Goal: Communication & Community: Participate in discussion

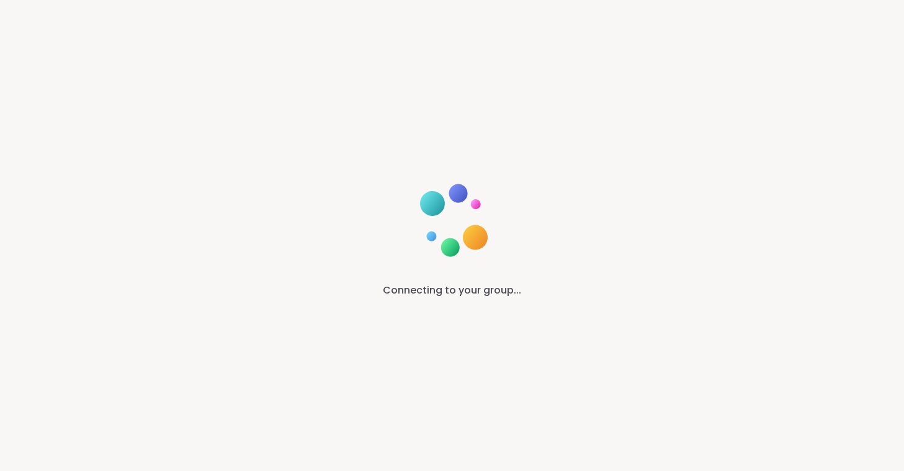
click at [696, 84] on div "Connecting to your group..." at bounding box center [452, 235] width 904 height 471
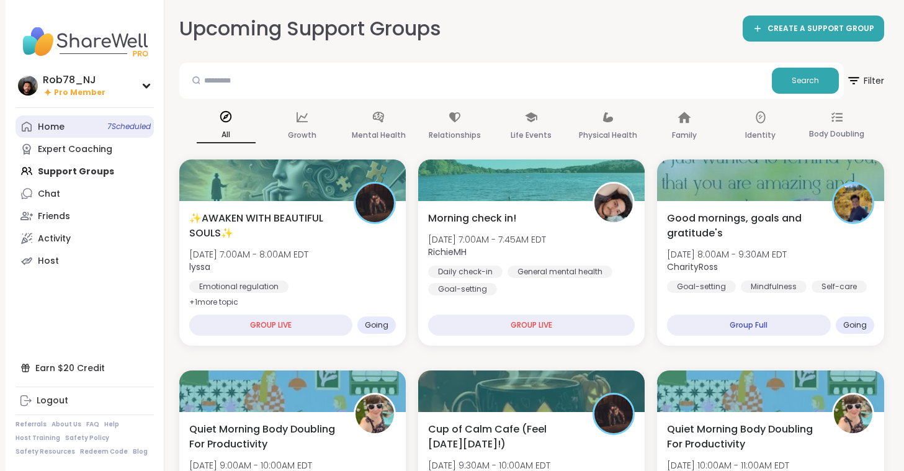
click at [51, 120] on link "Home 7 Scheduled" at bounding box center [85, 126] width 138 height 22
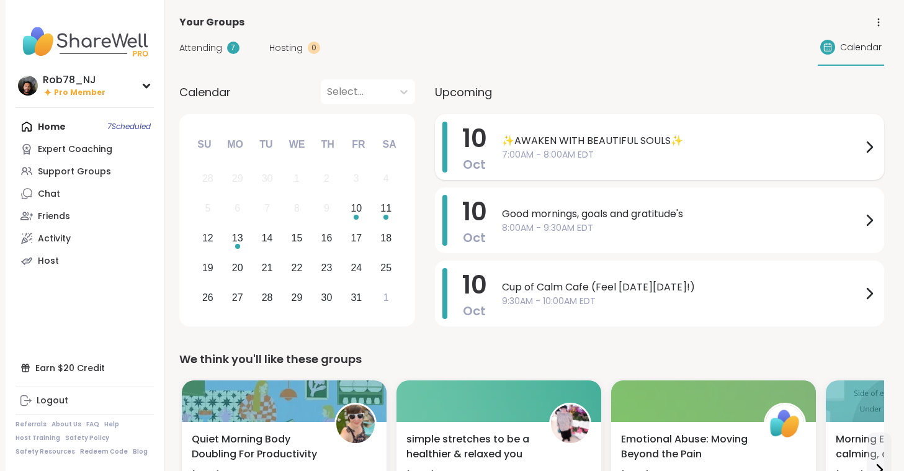
click at [606, 155] on span "7:00AM - 8:00AM EDT" at bounding box center [682, 154] width 360 height 13
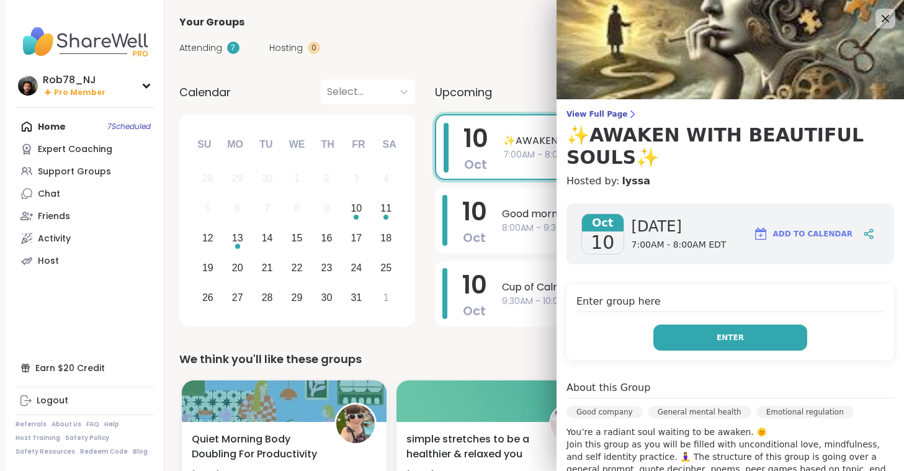
click at [761, 343] on button "Enter" at bounding box center [730, 338] width 154 height 26
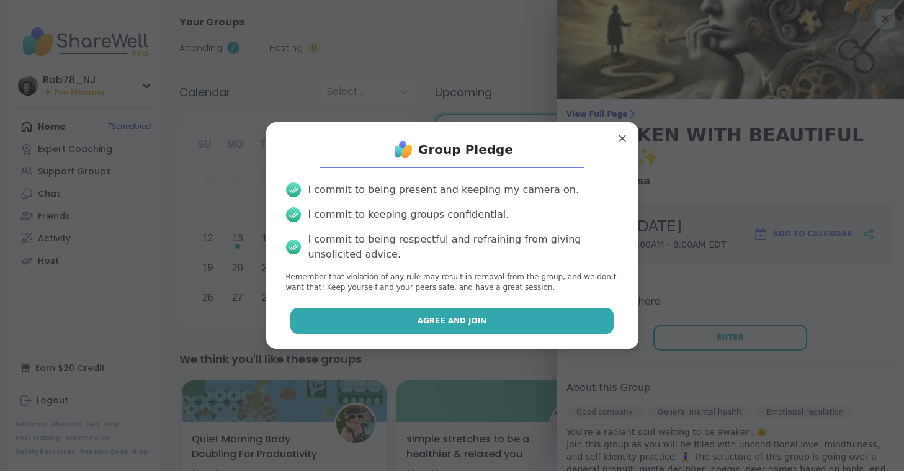
click at [482, 331] on button "Agree and Join" at bounding box center [451, 321] width 323 height 26
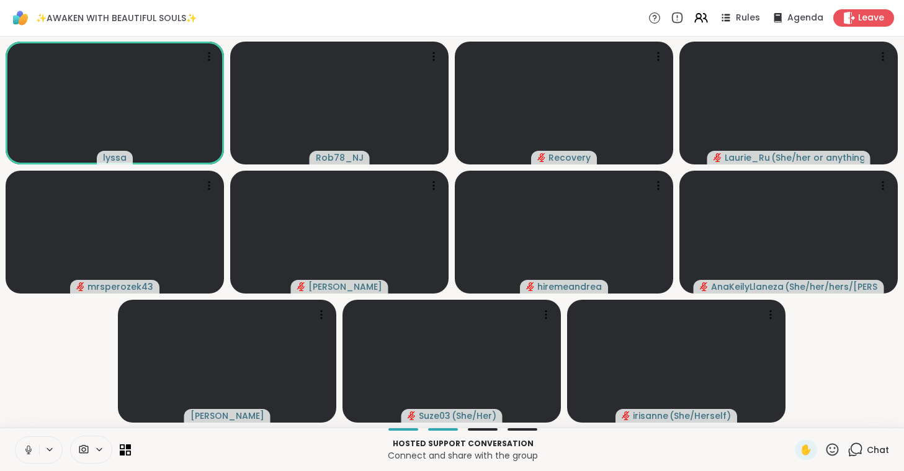
click at [34, 449] on icon at bounding box center [28, 449] width 11 height 11
click at [91, 454] on span at bounding box center [83, 450] width 24 height 12
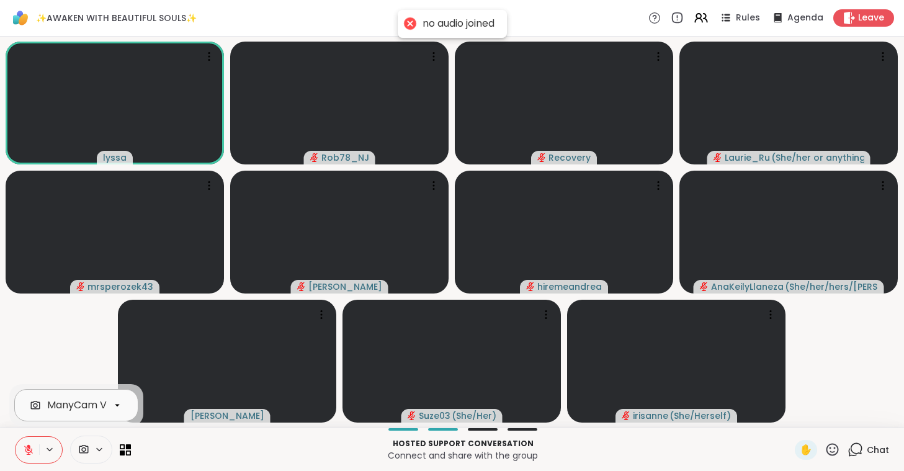
click at [101, 408] on div "ManyCam Virtual Webcam" at bounding box center [113, 405] width 132 height 15
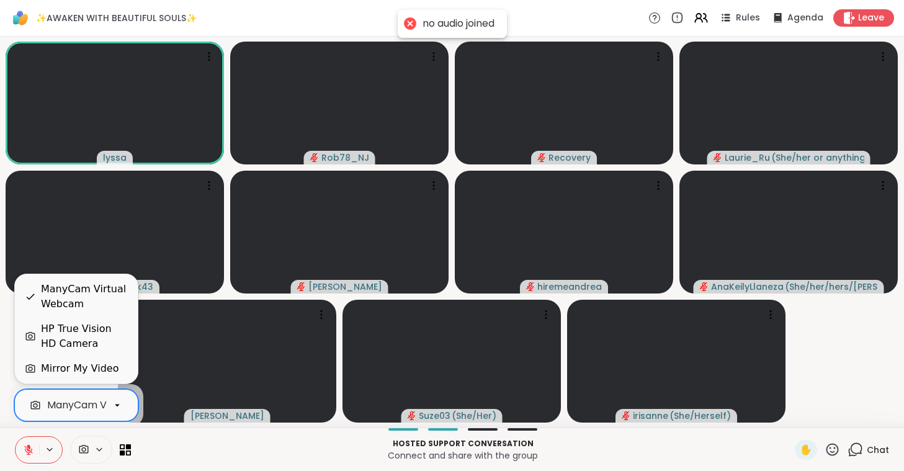
scroll to position [0, 55]
click at [112, 338] on div "HP True Vision HD Camera" at bounding box center [84, 336] width 87 height 30
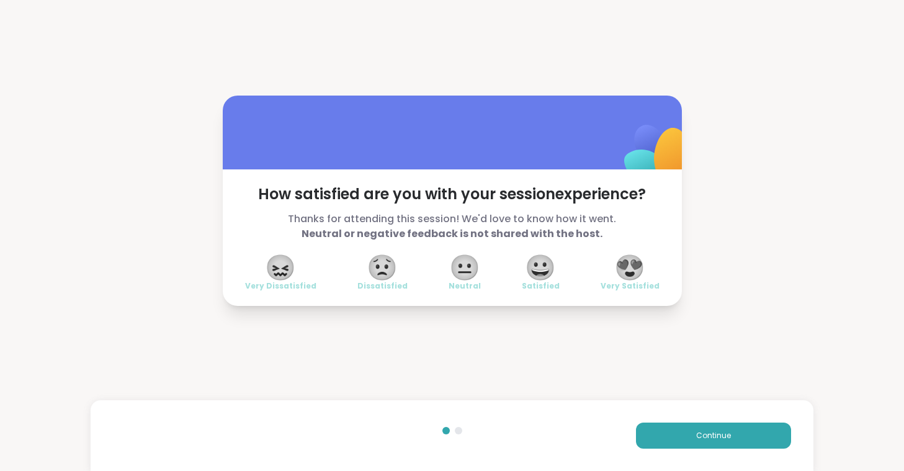
click at [642, 266] on span "😍" at bounding box center [629, 267] width 31 height 22
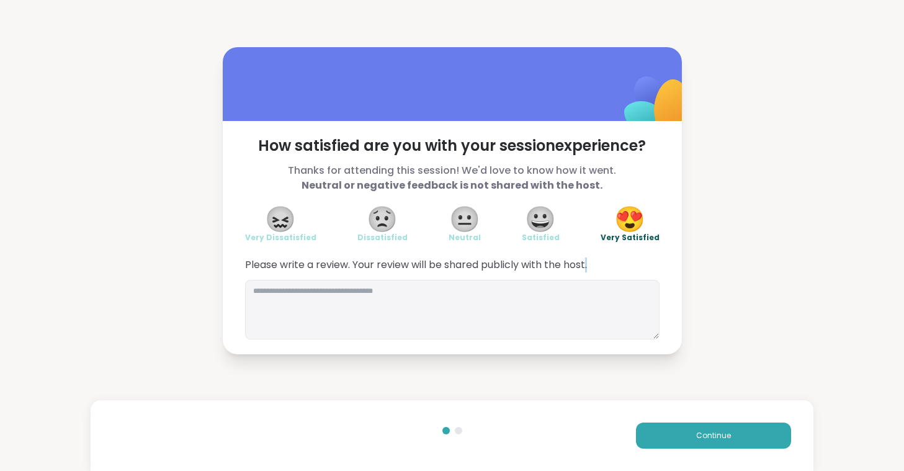
click at [642, 266] on span "Please write a review. Your review will be shared publicly with the host." at bounding box center [452, 265] width 415 height 15
click at [704, 437] on span "Continue" at bounding box center [713, 435] width 35 height 11
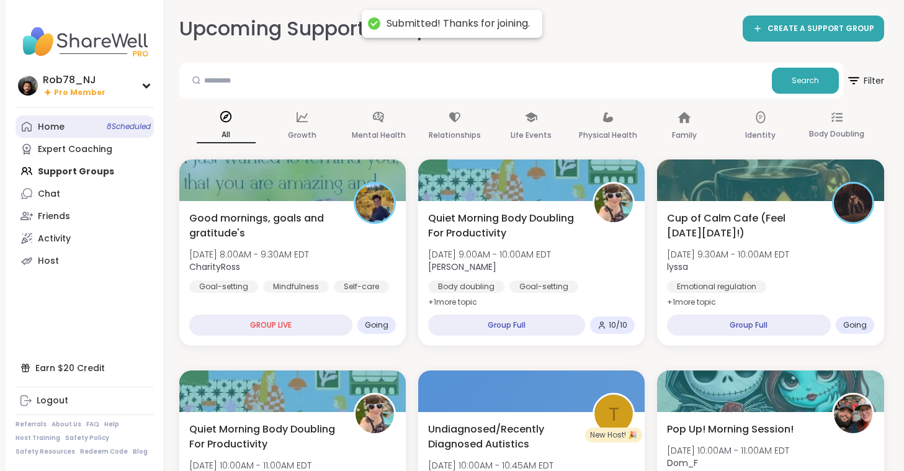
click at [73, 133] on link "Home 8 Scheduled" at bounding box center [85, 126] width 138 height 22
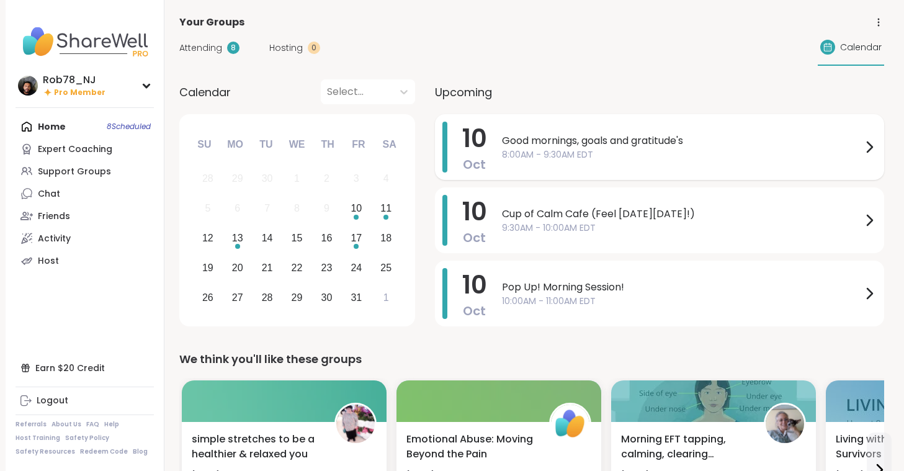
click at [543, 149] on span "8:00AM - 9:30AM EDT" at bounding box center [682, 154] width 360 height 13
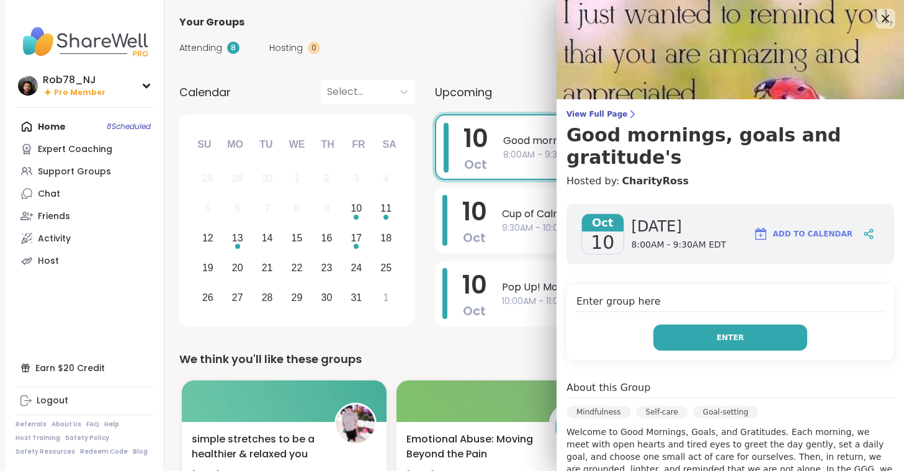
click at [725, 332] on span "Enter" at bounding box center [730, 337] width 27 height 11
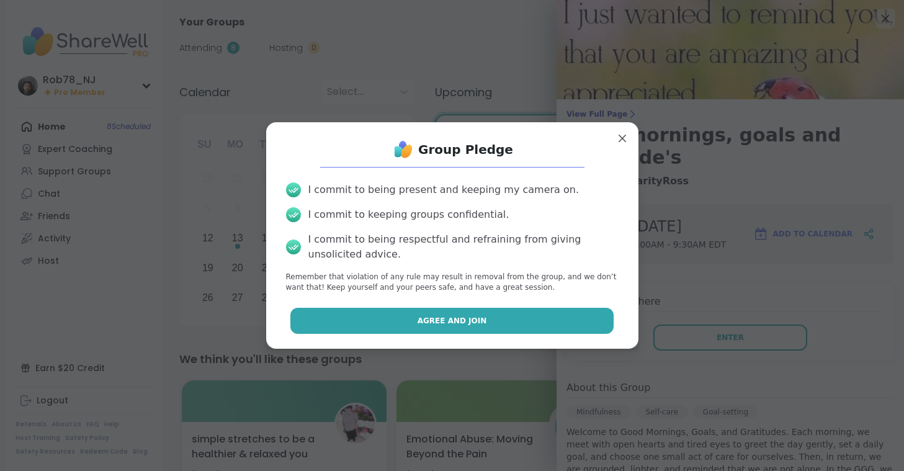
click at [477, 318] on span "Agree and Join" at bounding box center [453, 320] width 70 height 11
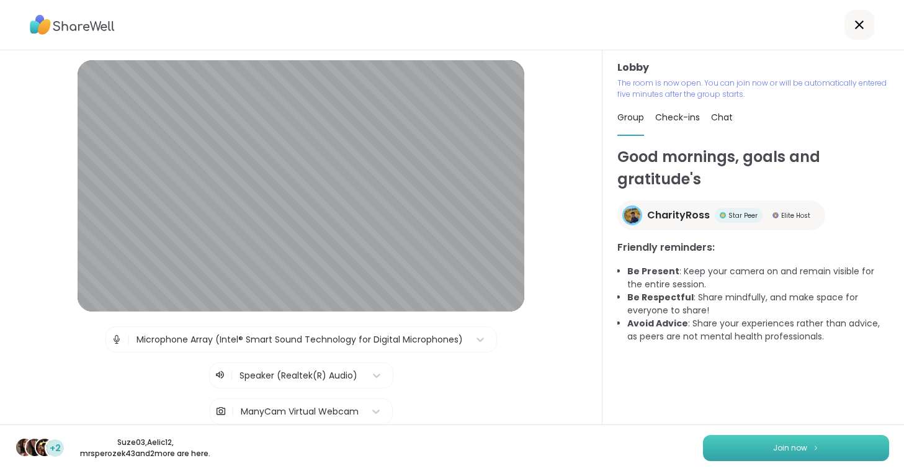
click at [775, 445] on span "Join now" at bounding box center [790, 447] width 34 height 11
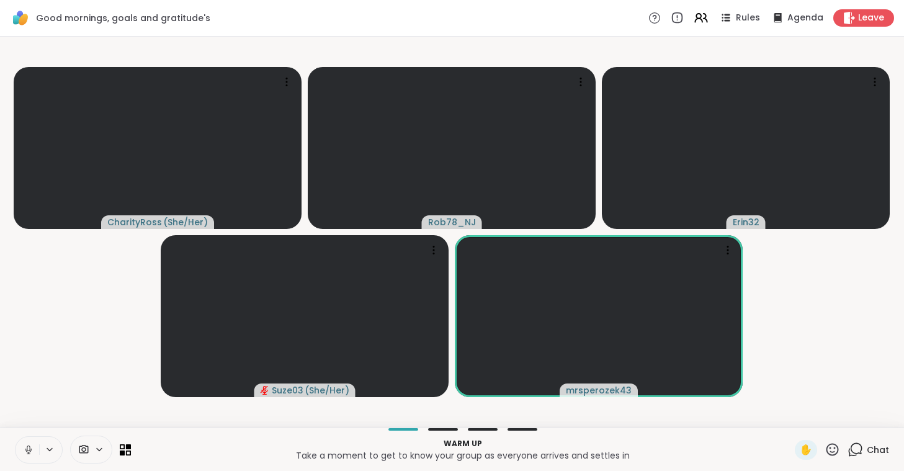
click at [30, 449] on icon at bounding box center [28, 449] width 11 height 11
click at [107, 451] on span at bounding box center [102, 449] width 17 height 11
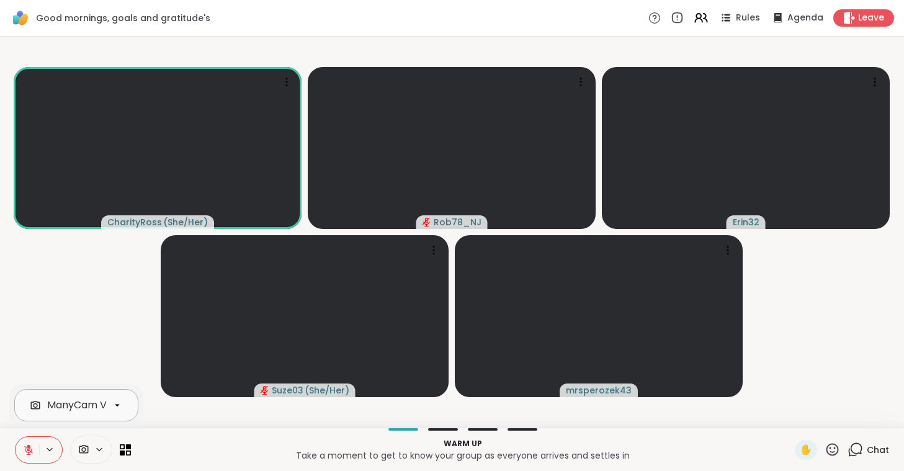
click at [86, 411] on div "ManyCam Virtual Webcam" at bounding box center [113, 405] width 132 height 15
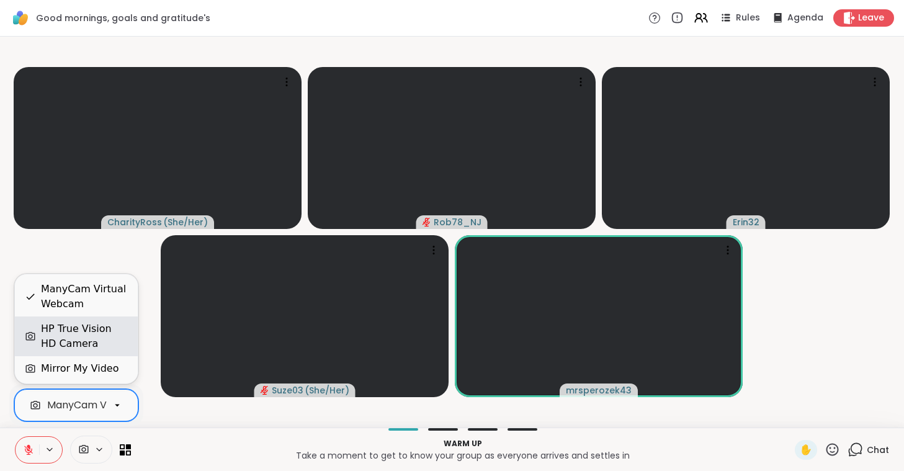
click at [83, 334] on div "HP True Vision HD Camera" at bounding box center [84, 336] width 87 height 30
